Goal: Find specific page/section: Find specific page/section

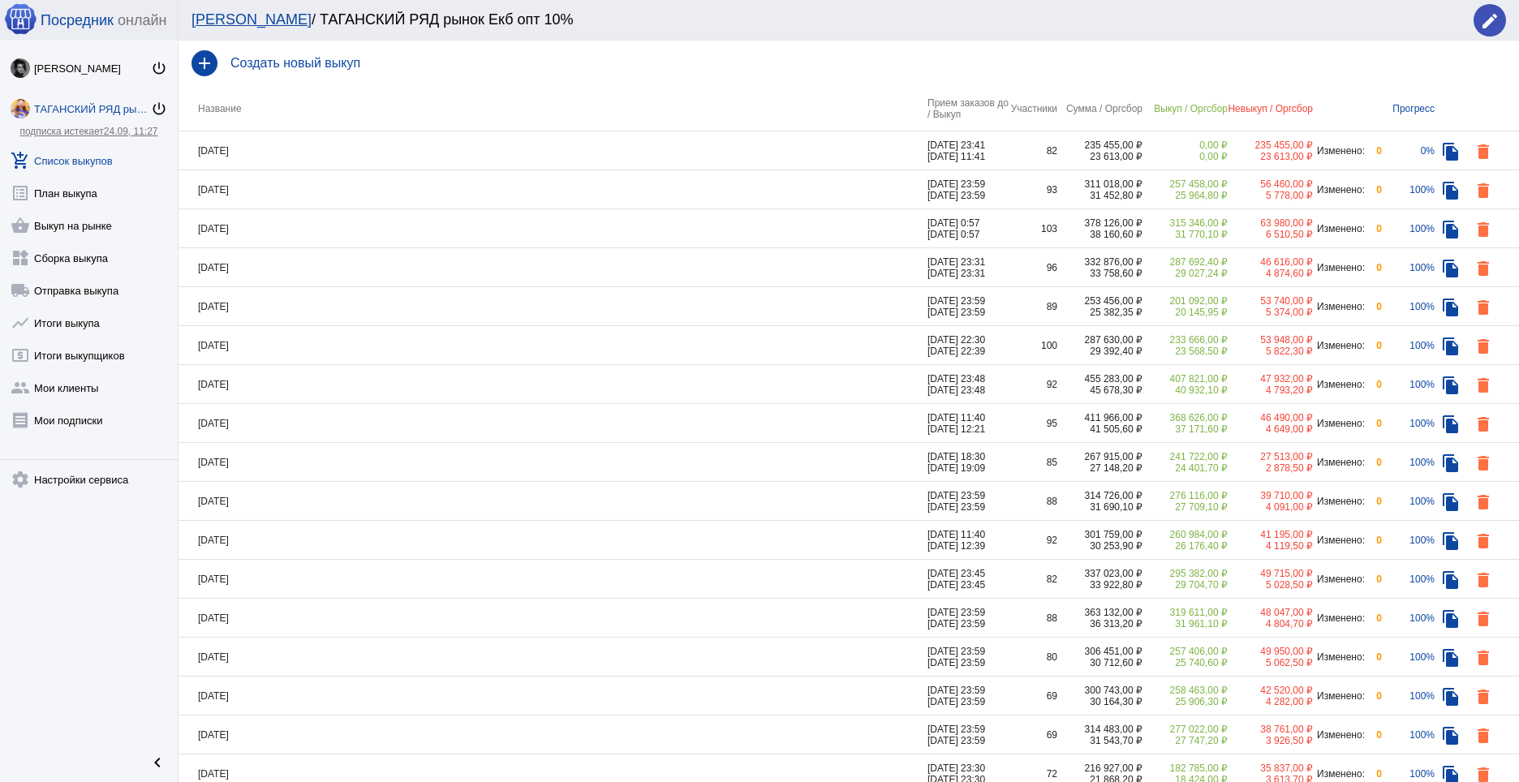
click at [623, 144] on td "[DATE]" at bounding box center [553, 150] width 749 height 39
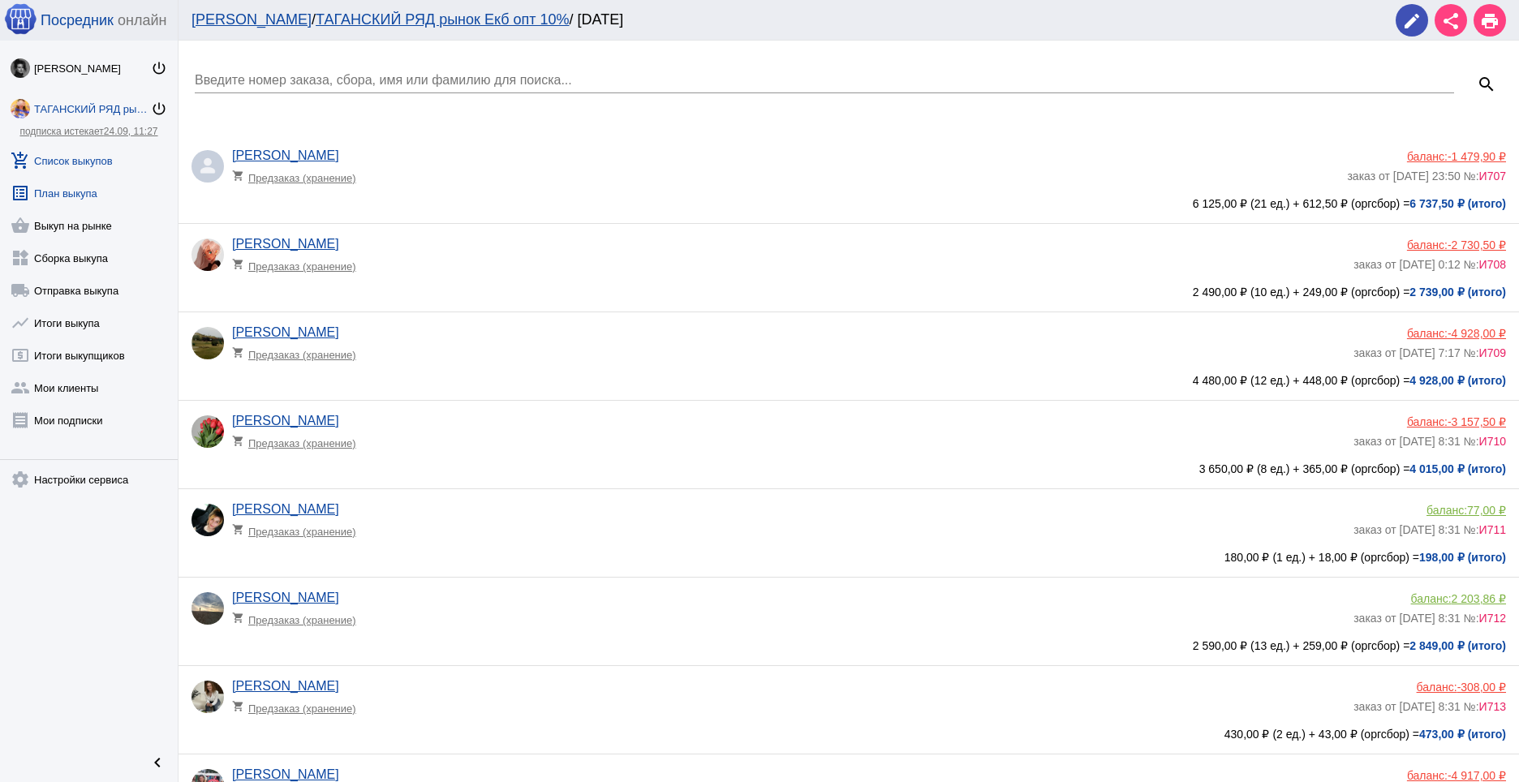
click at [54, 190] on link "list_alt План выкупа" at bounding box center [89, 190] width 178 height 32
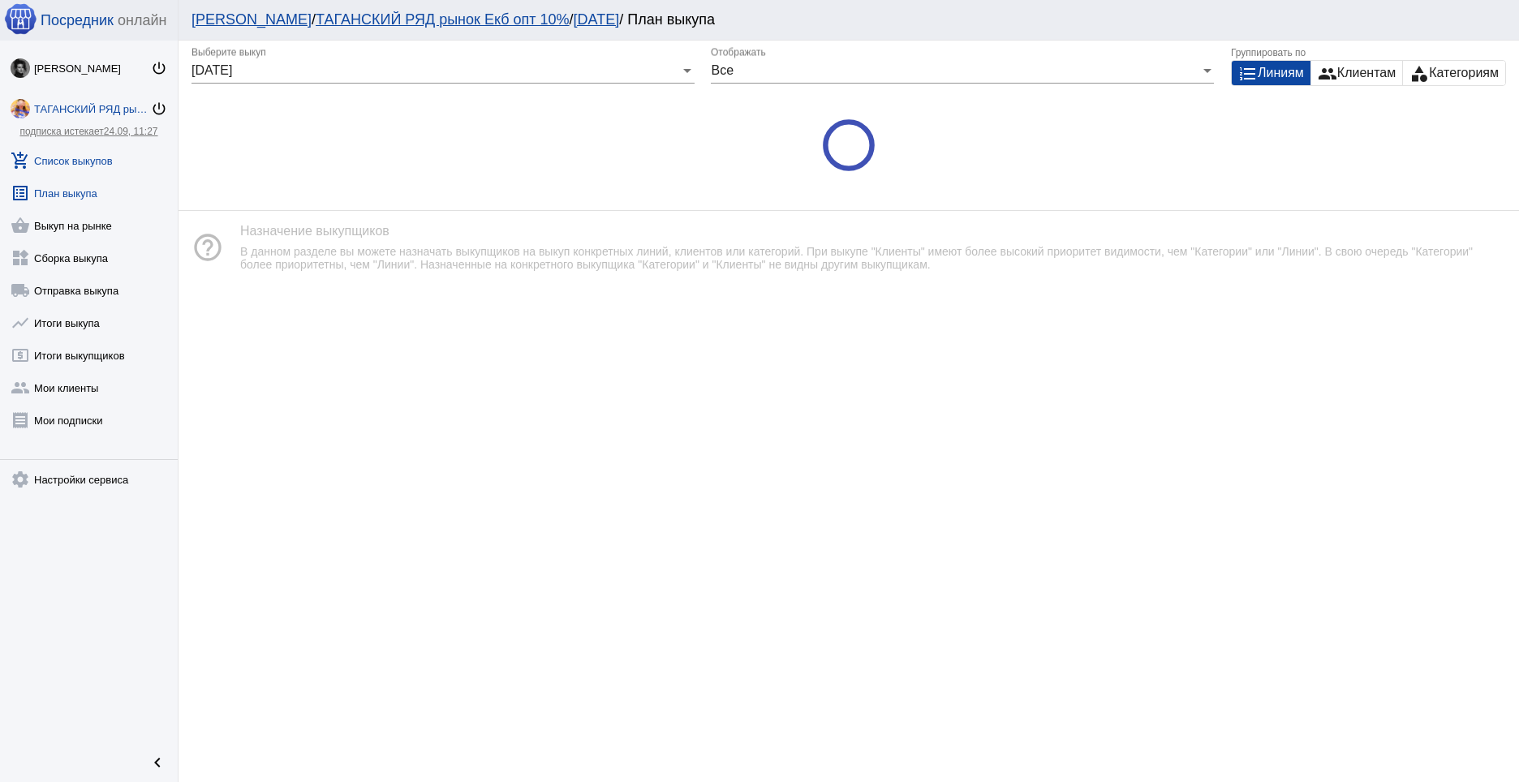
click at [68, 162] on link "add_shopping_cart Список выкупов" at bounding box center [89, 157] width 178 height 32
